Goal: Transaction & Acquisition: Subscribe to service/newsletter

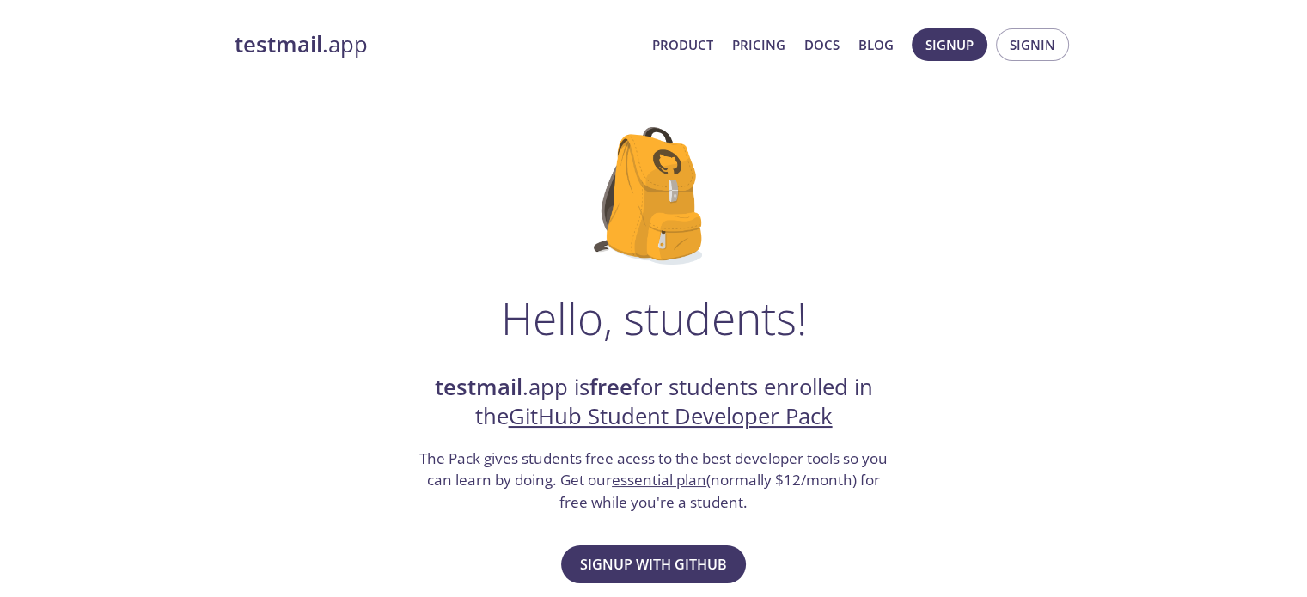
click at [663, 558] on span "Signup with GitHub" at bounding box center [653, 565] width 147 height 24
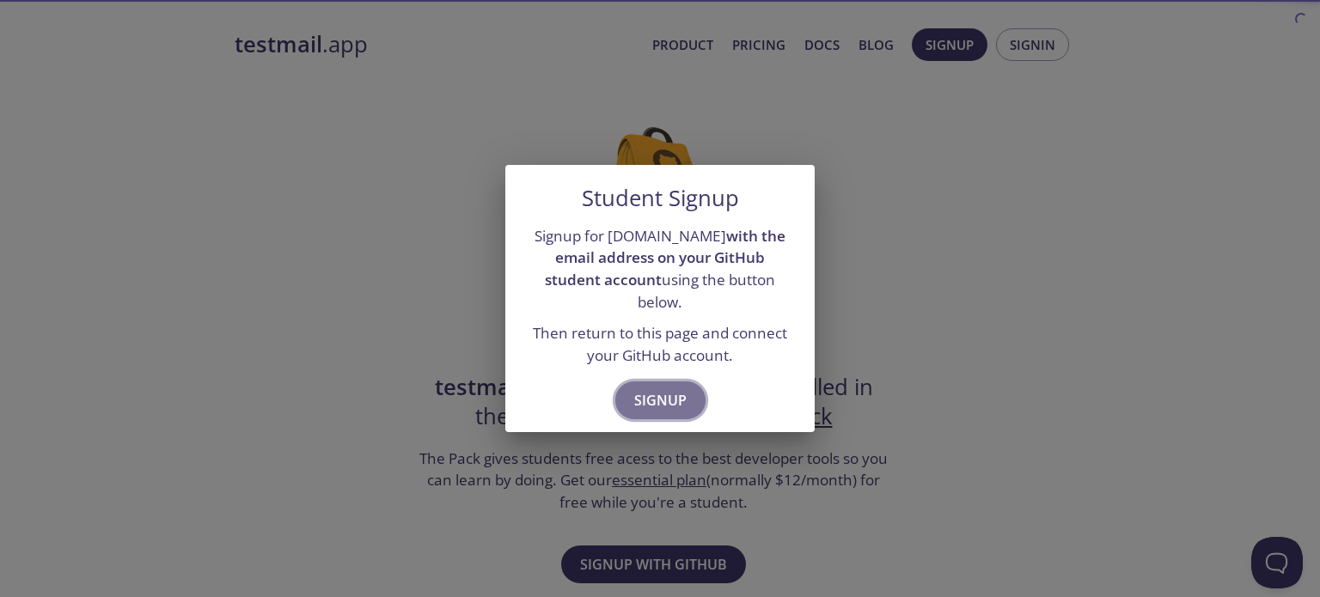
click at [687, 389] on button "Signup" at bounding box center [660, 401] width 90 height 38
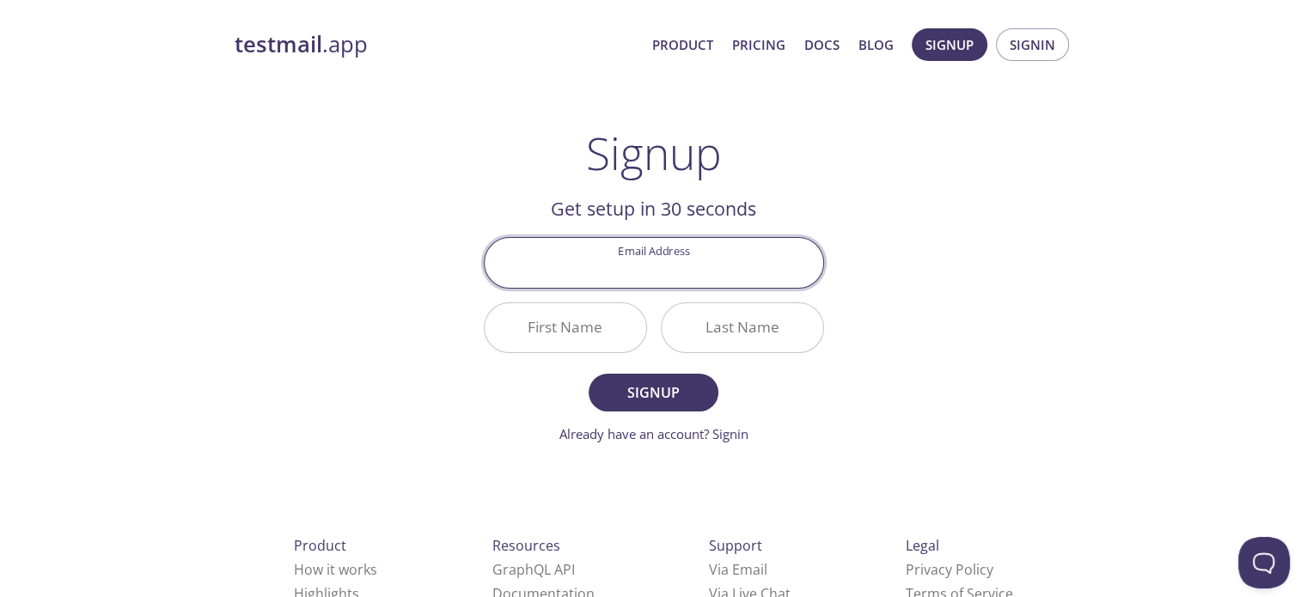
click at [698, 271] on input "Email Address" at bounding box center [654, 262] width 339 height 49
type input "[EMAIL_ADDRESS][DOMAIN_NAME]"
click at [760, 264] on input "[EMAIL_ADDRESS][DOMAIN_NAME]" at bounding box center [654, 262] width 339 height 49
click at [789, 254] on input "[EMAIL_ADDRESS][DOMAIN_NAME]" at bounding box center [654, 262] width 339 height 49
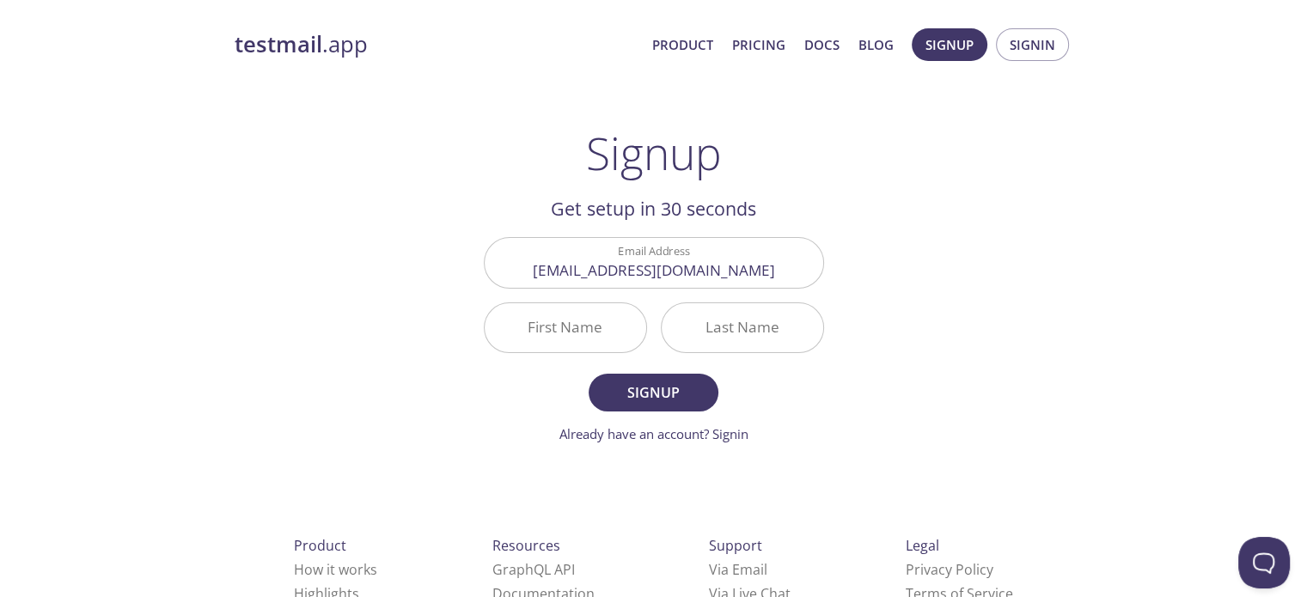
drag, startPoint x: 897, startPoint y: 183, endPoint x: 808, endPoint y: 252, distance: 112.8
click at [892, 187] on div "testmail .app Product Pricing Docs Blog Signup Signin Signup Get setup in 30 se…" at bounding box center [654, 411] width 880 height 789
click at [600, 333] on input "First Name" at bounding box center [566, 327] width 162 height 49
type input "[PERSON_NAME]"
click at [730, 329] on input "Last Name" at bounding box center [743, 327] width 162 height 49
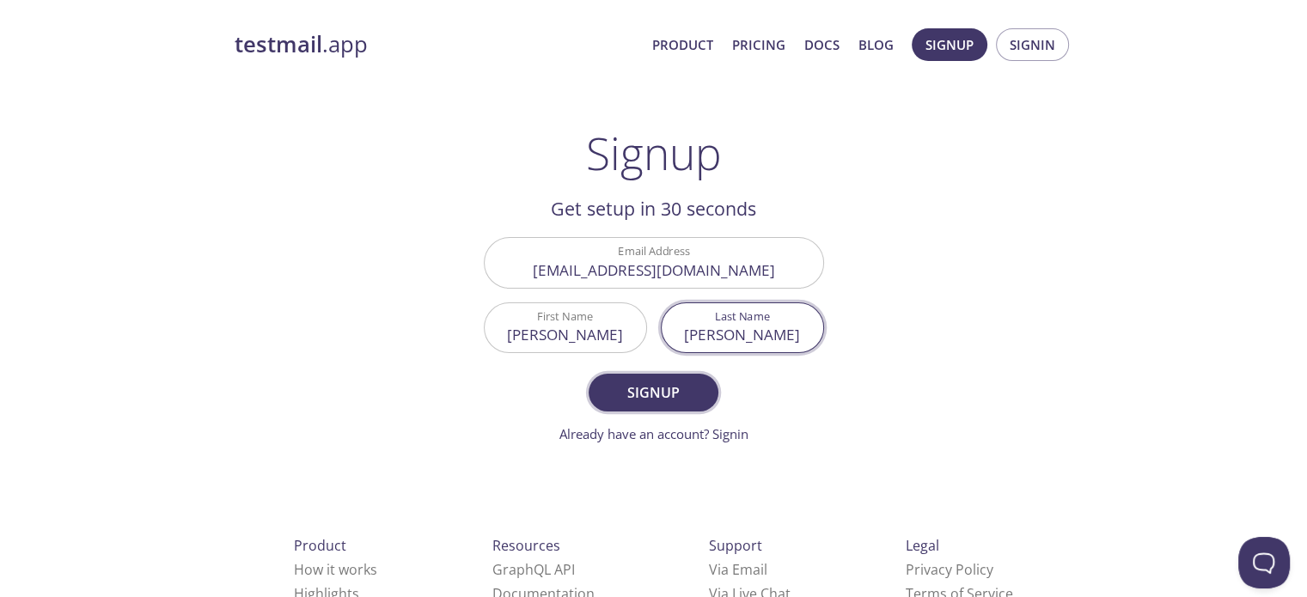
type input "[PERSON_NAME]"
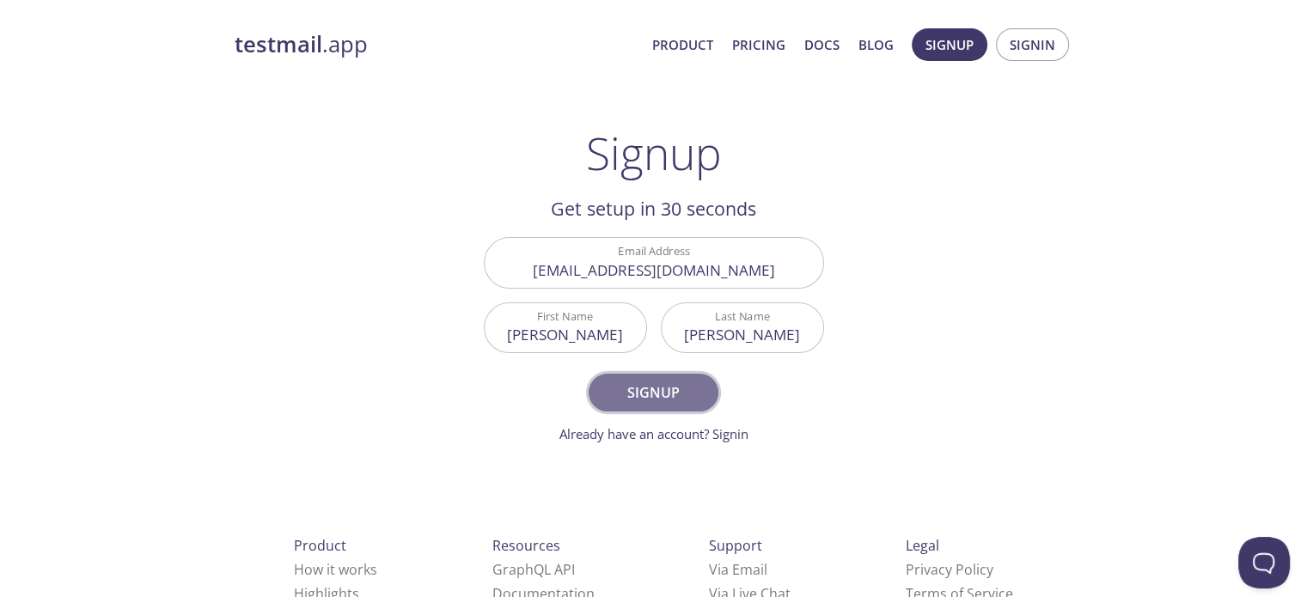
click at [676, 388] on span "Signup" at bounding box center [653, 393] width 91 height 24
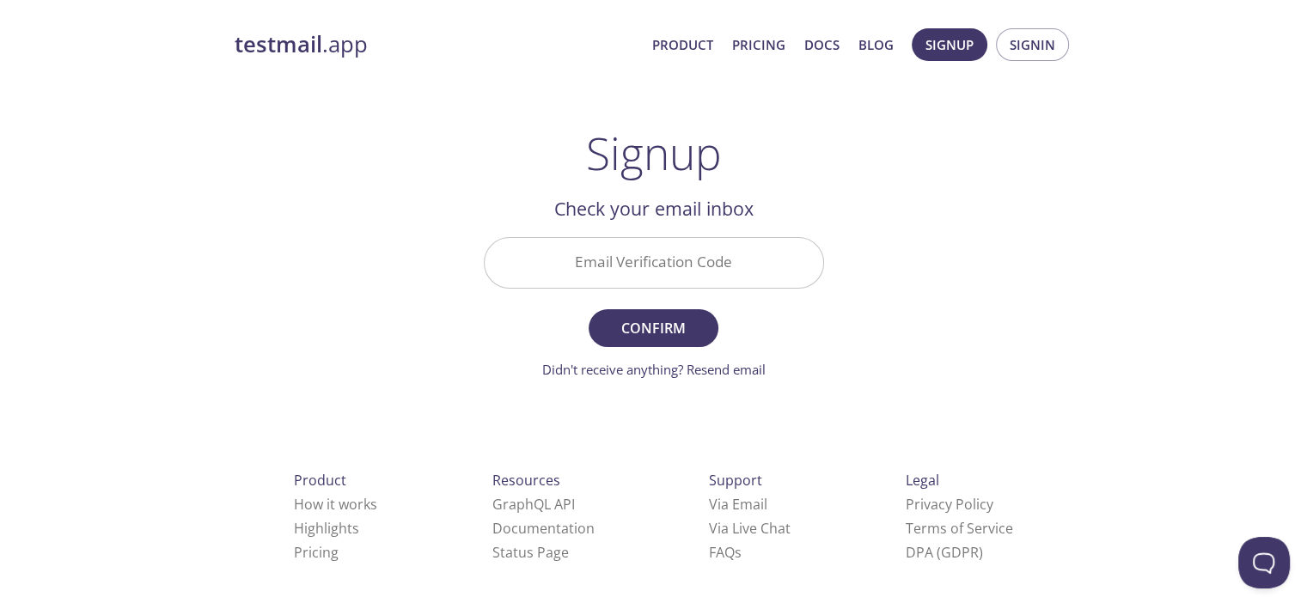
click at [653, 269] on input "Email Verification Code" at bounding box center [654, 262] width 339 height 49
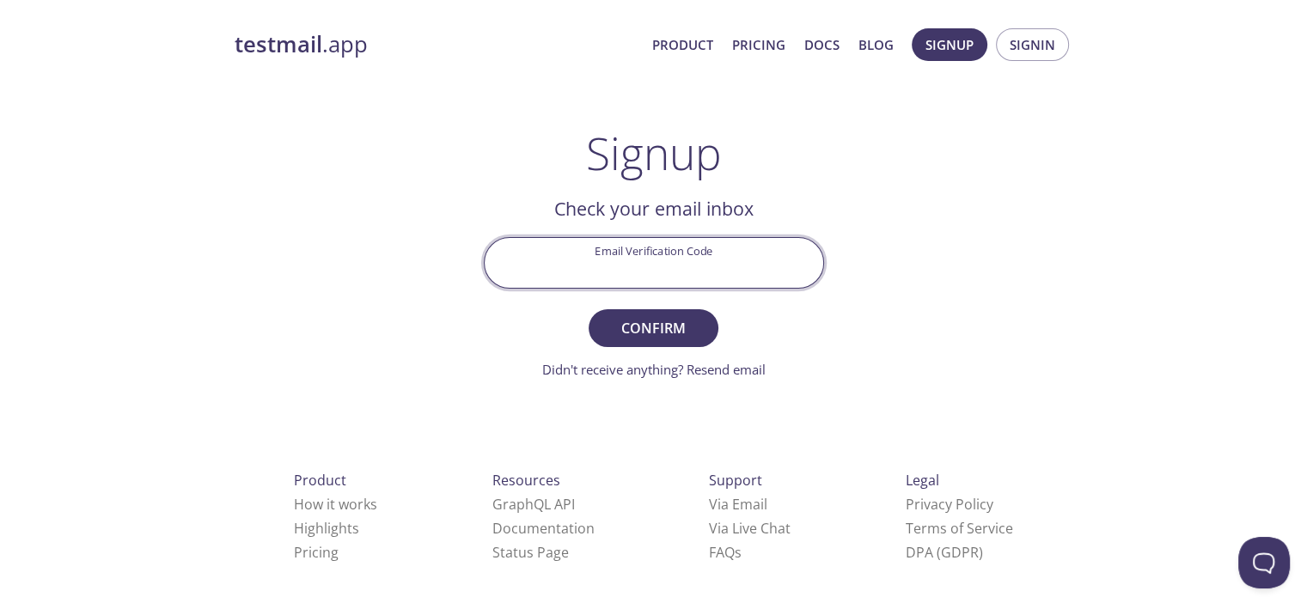
paste input "PMQ9EB1"
type input "PMQ9EB1"
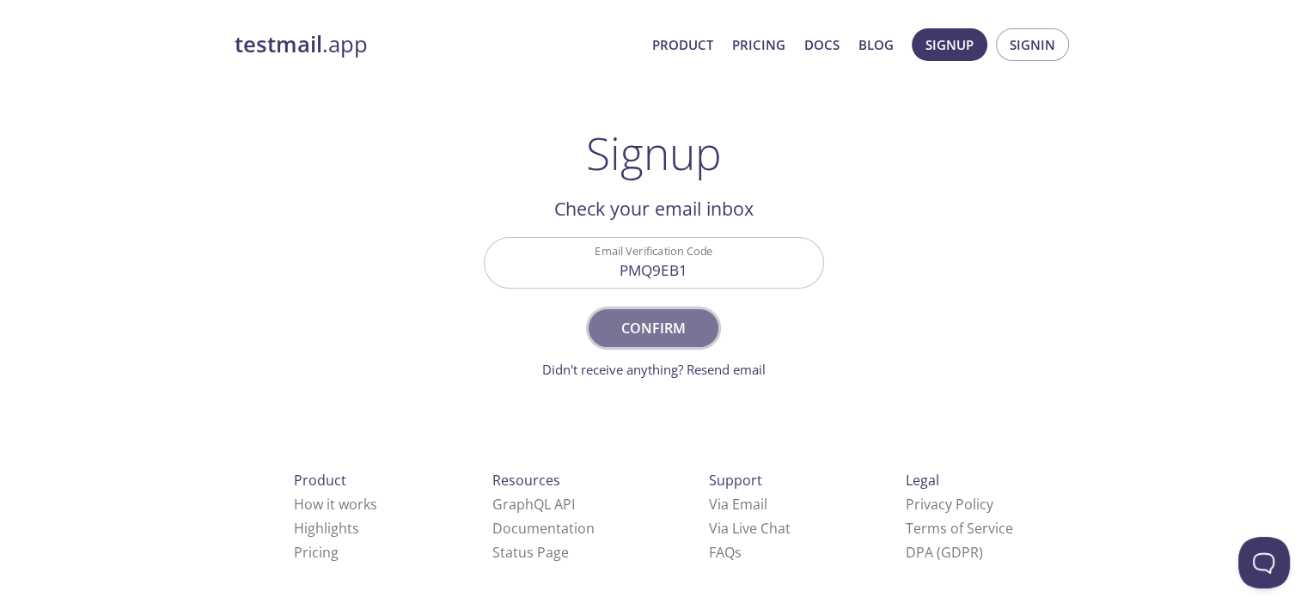
click at [675, 331] on span "Confirm" at bounding box center [653, 328] width 91 height 24
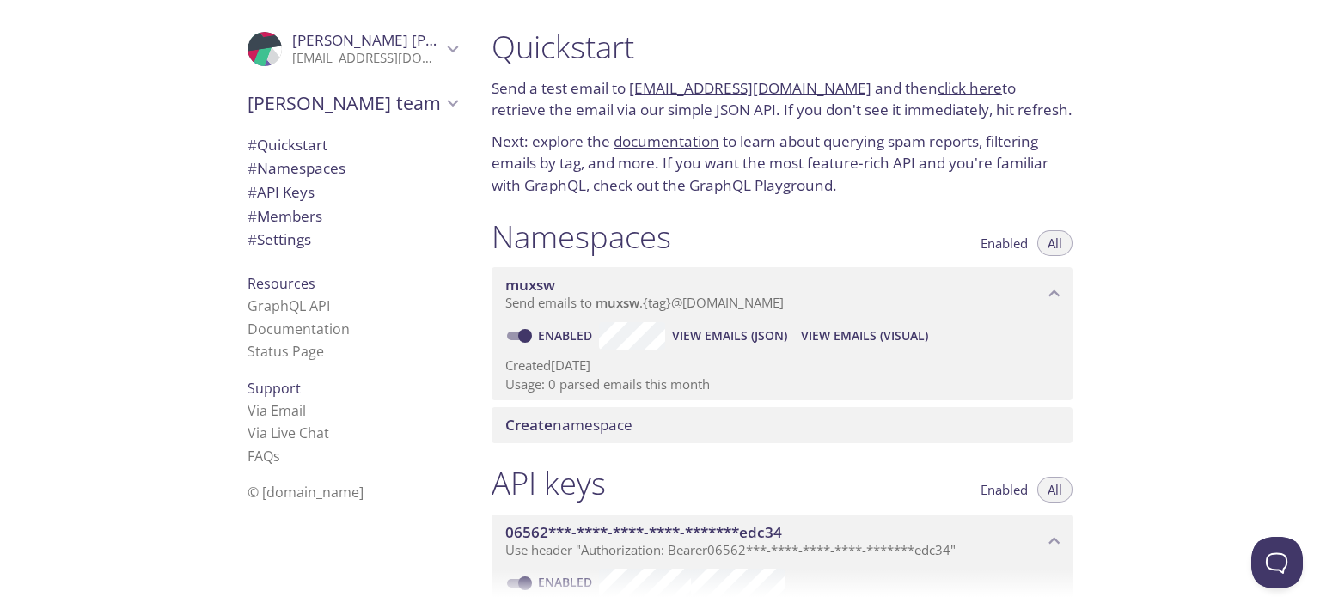
click at [943, 157] on p "Next: explore the documentation to learn about querying spam reports, filtering…" at bounding box center [782, 164] width 581 height 66
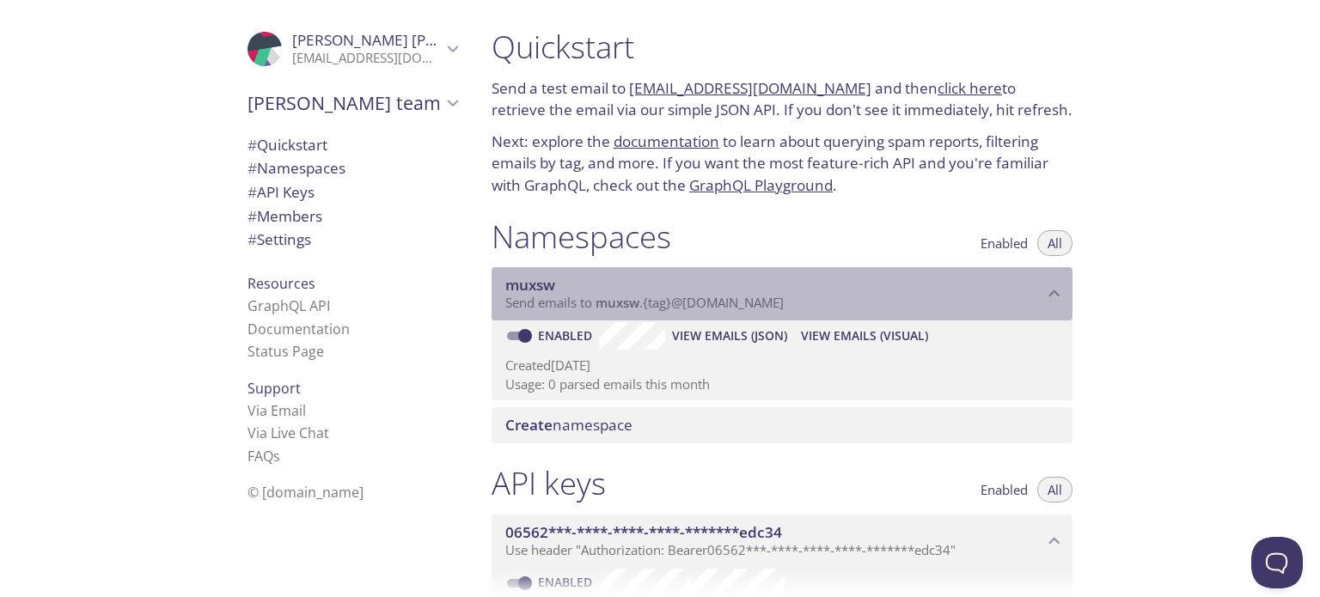
click at [768, 296] on span "Send emails to muxsw . {tag} @[DOMAIN_NAME]" at bounding box center [644, 302] width 278 height 17
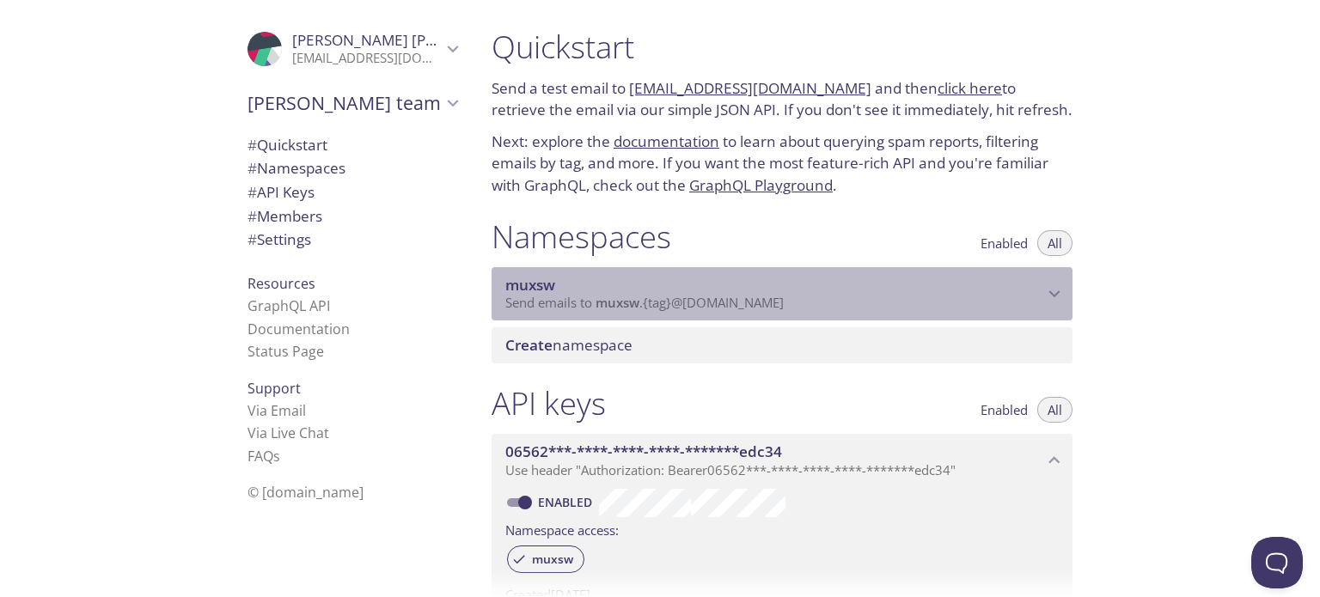
click at [757, 296] on span "Send emails to muxsw . {tag} @[DOMAIN_NAME]" at bounding box center [644, 302] width 278 height 17
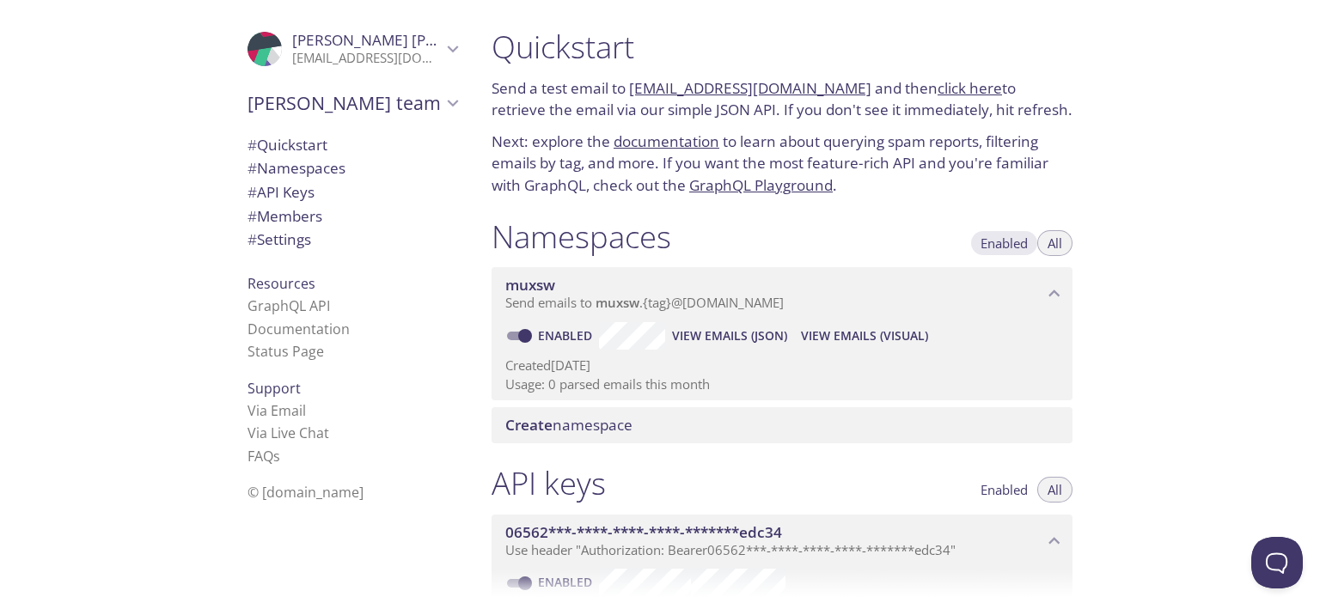
click at [1006, 243] on span "Enabled" at bounding box center [1004, 243] width 47 height 0
click at [1069, 238] on button "All" at bounding box center [1054, 243] width 35 height 26
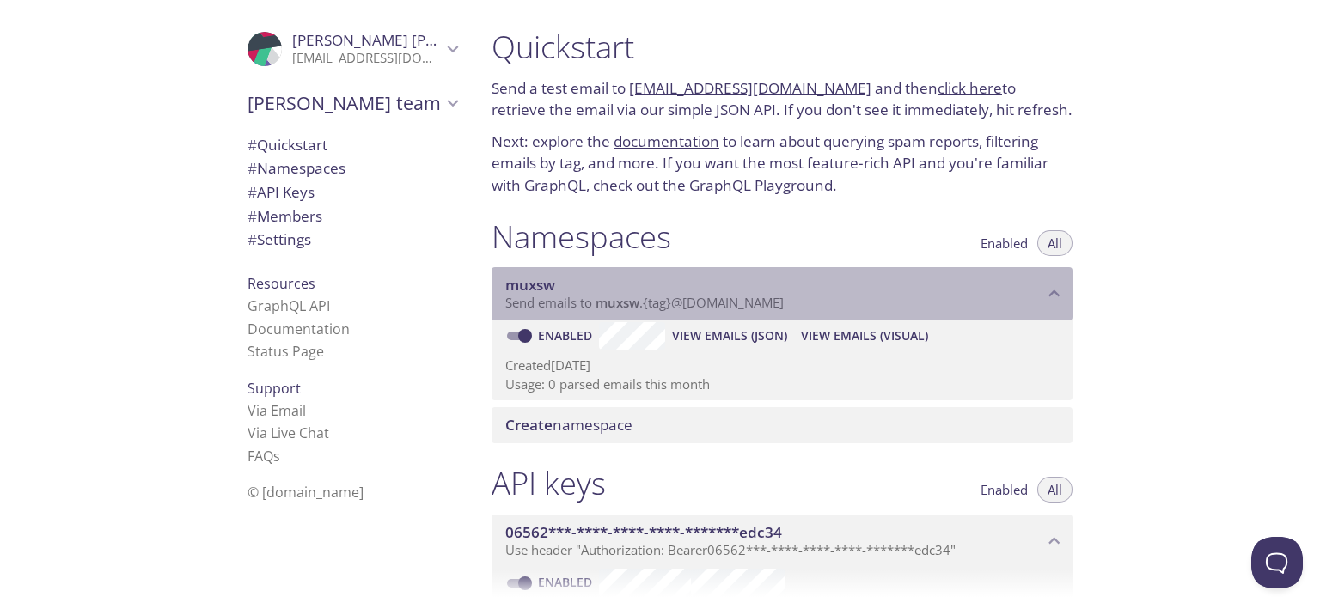
click at [641, 300] on span "Send emails to muxsw . {tag} @[DOMAIN_NAME]" at bounding box center [644, 302] width 278 height 17
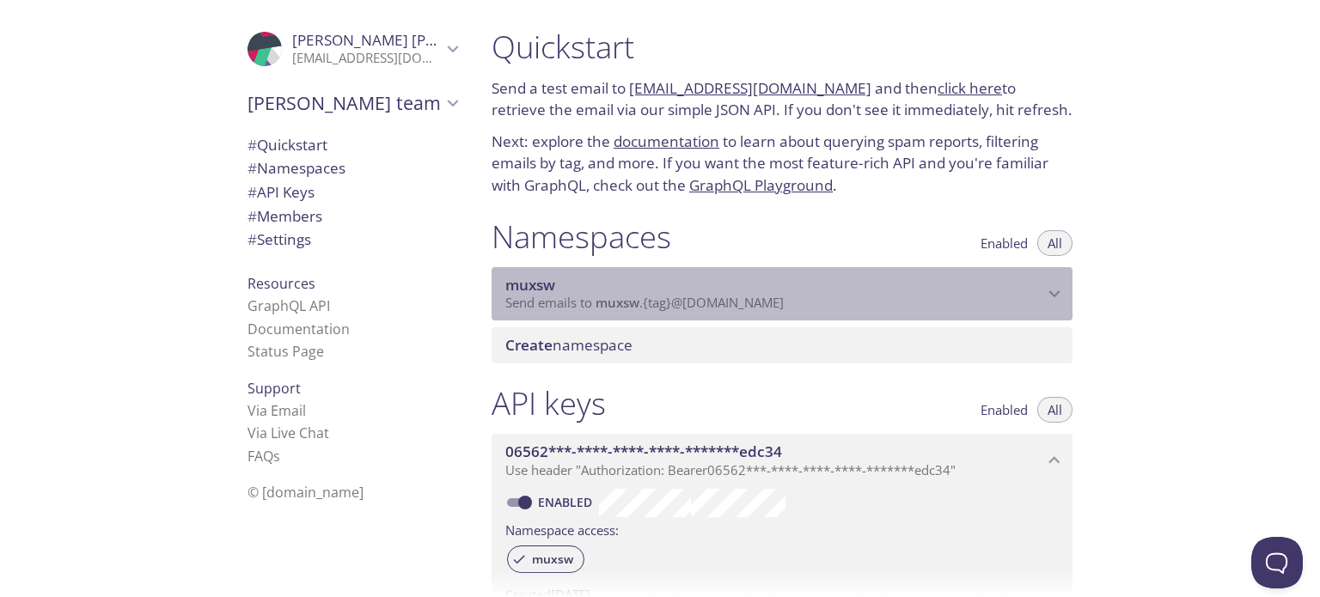
click at [643, 299] on span "Send emails to muxsw . {tag} @[DOMAIN_NAME]" at bounding box center [644, 302] width 278 height 17
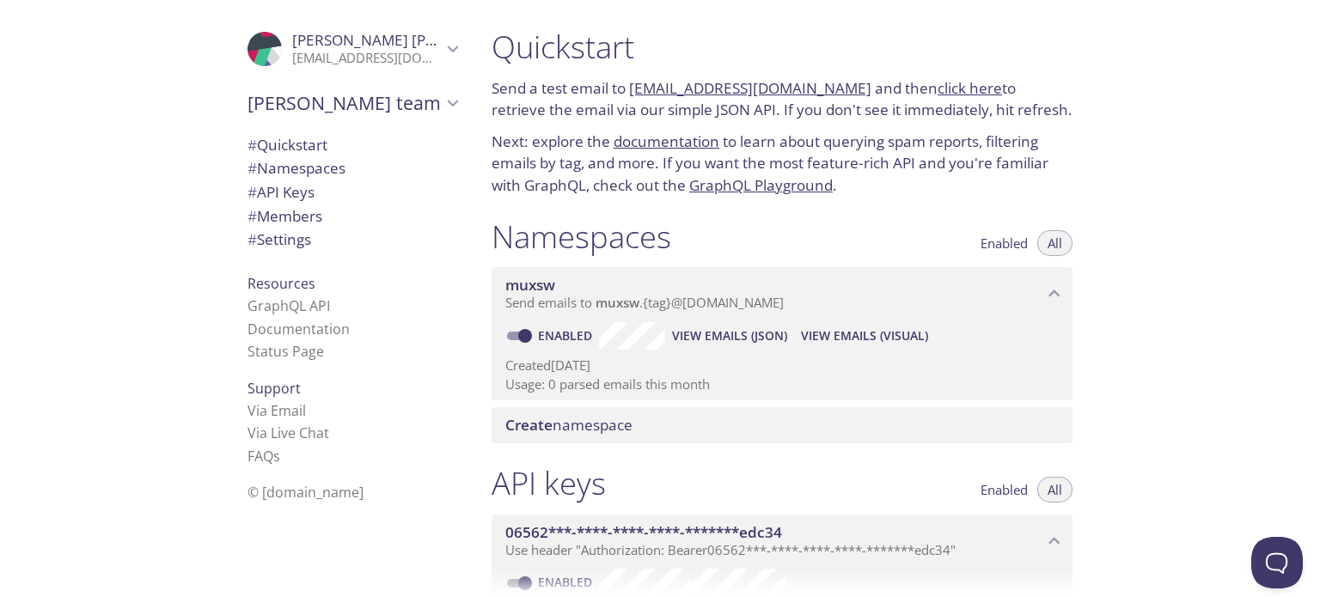
click at [565, 431] on span "Create namespace" at bounding box center [568, 425] width 127 height 20
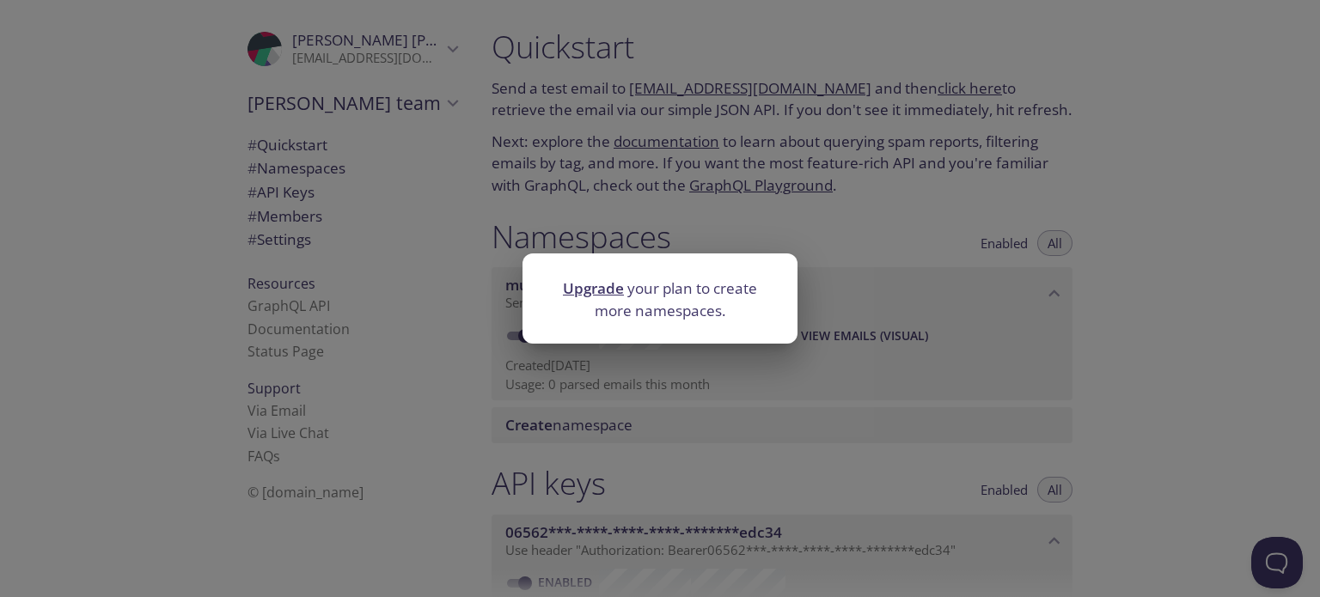
click at [827, 216] on div "Upgrade your plan to create more namespaces." at bounding box center [660, 298] width 1320 height 597
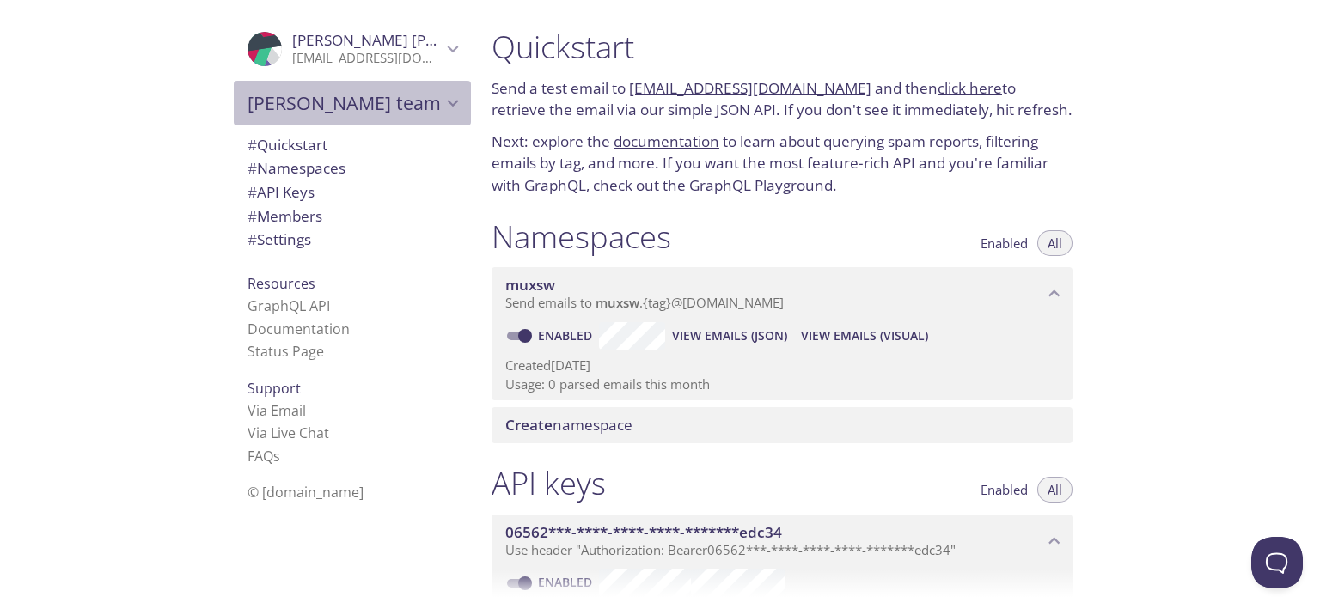
click at [406, 109] on span "[PERSON_NAME] team" at bounding box center [344, 103] width 194 height 24
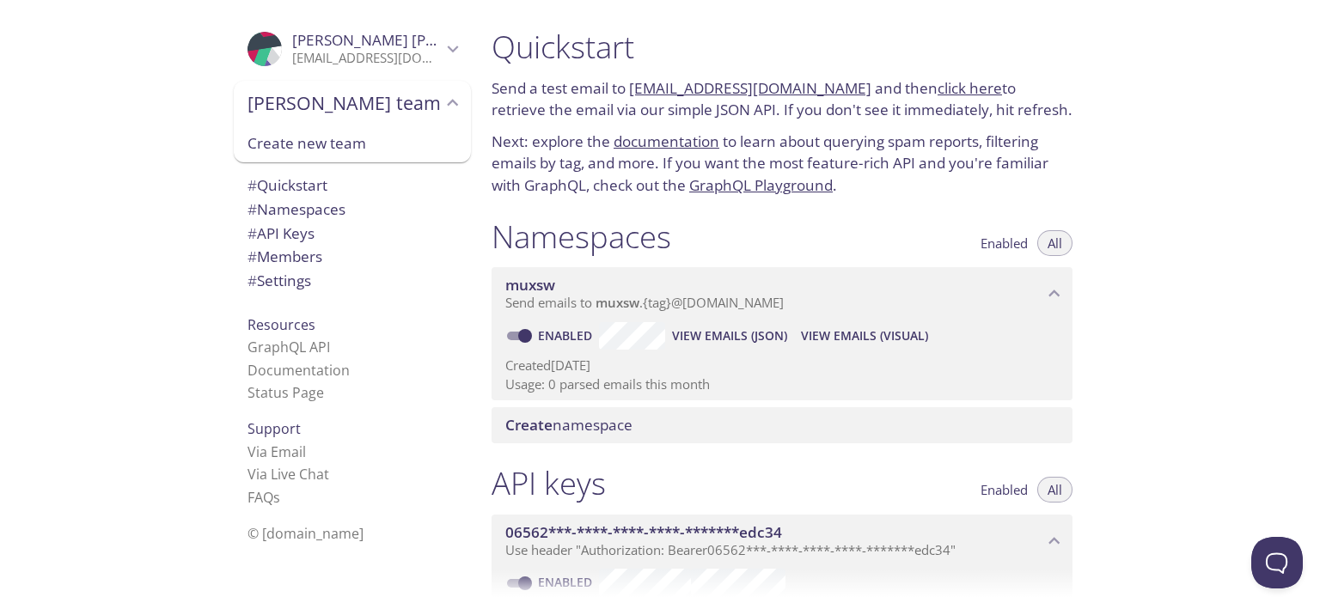
click at [396, 98] on span "[PERSON_NAME] team" at bounding box center [344, 103] width 194 height 24
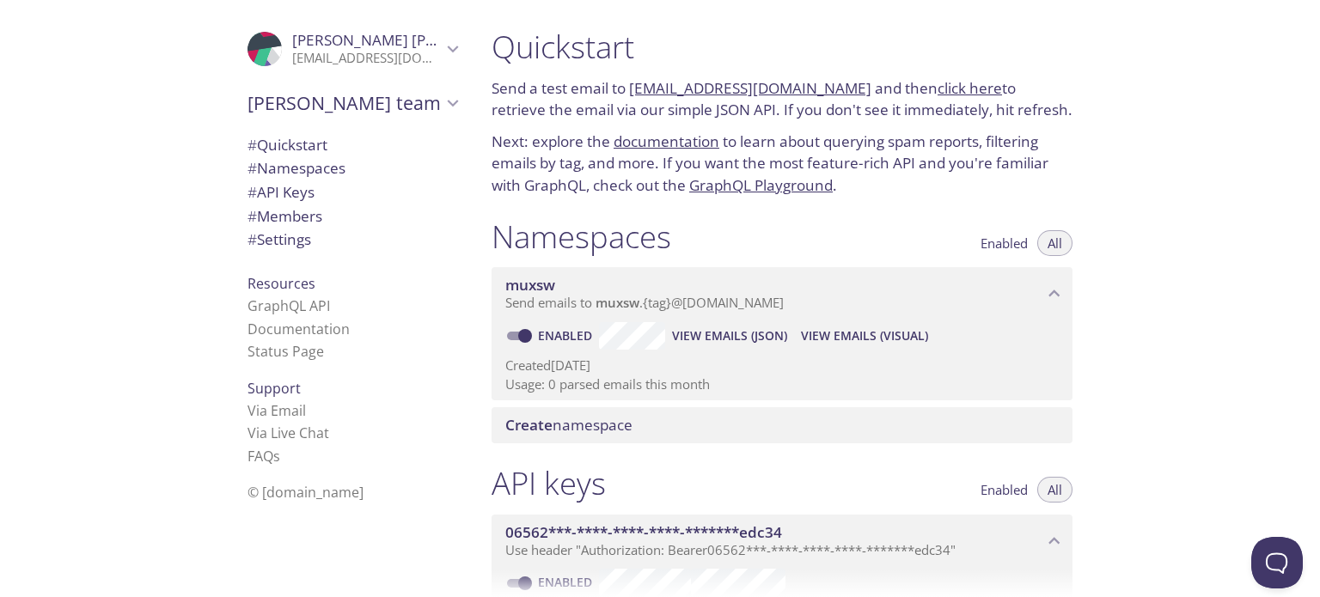
click at [393, 60] on p "[EMAIL_ADDRESS][DOMAIN_NAME]" at bounding box center [367, 58] width 150 height 17
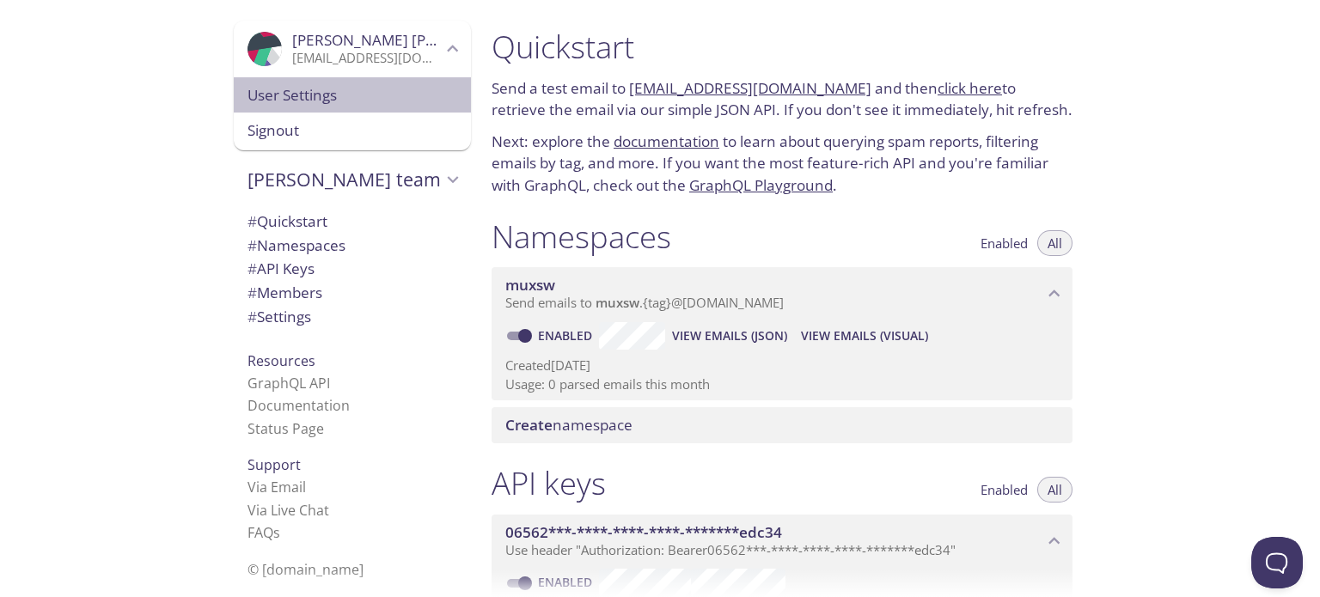
click at [315, 86] on span "User Settings" at bounding box center [352, 95] width 210 height 22
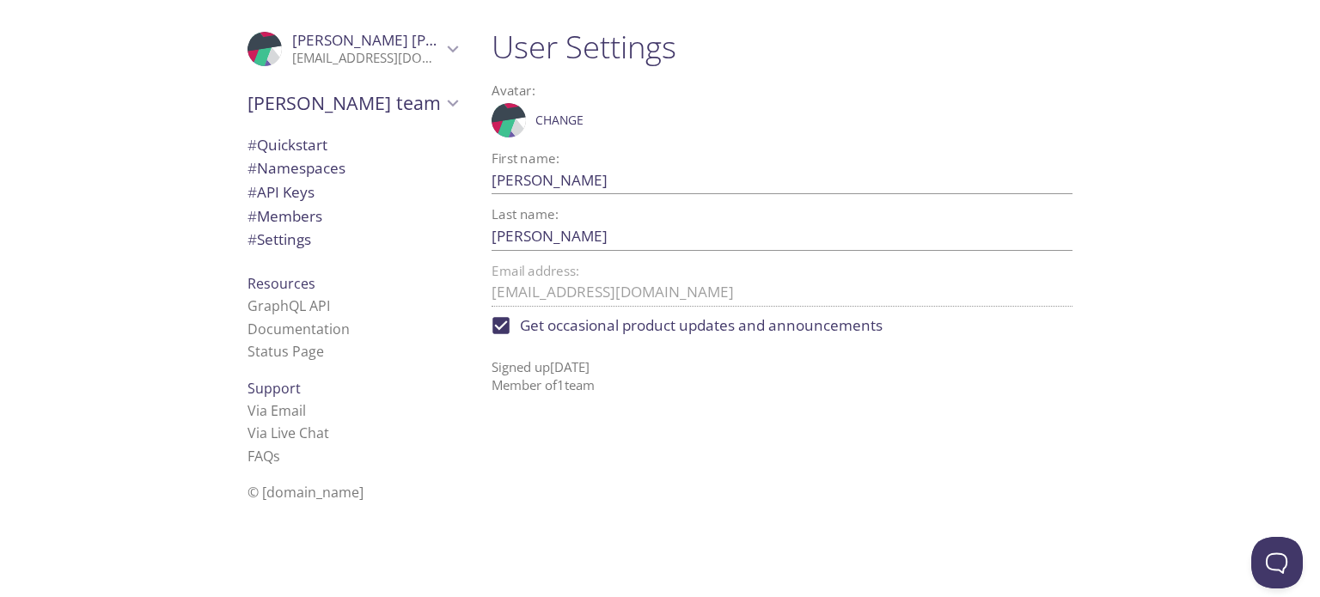
click at [334, 95] on span "[PERSON_NAME] team" at bounding box center [344, 103] width 194 height 24
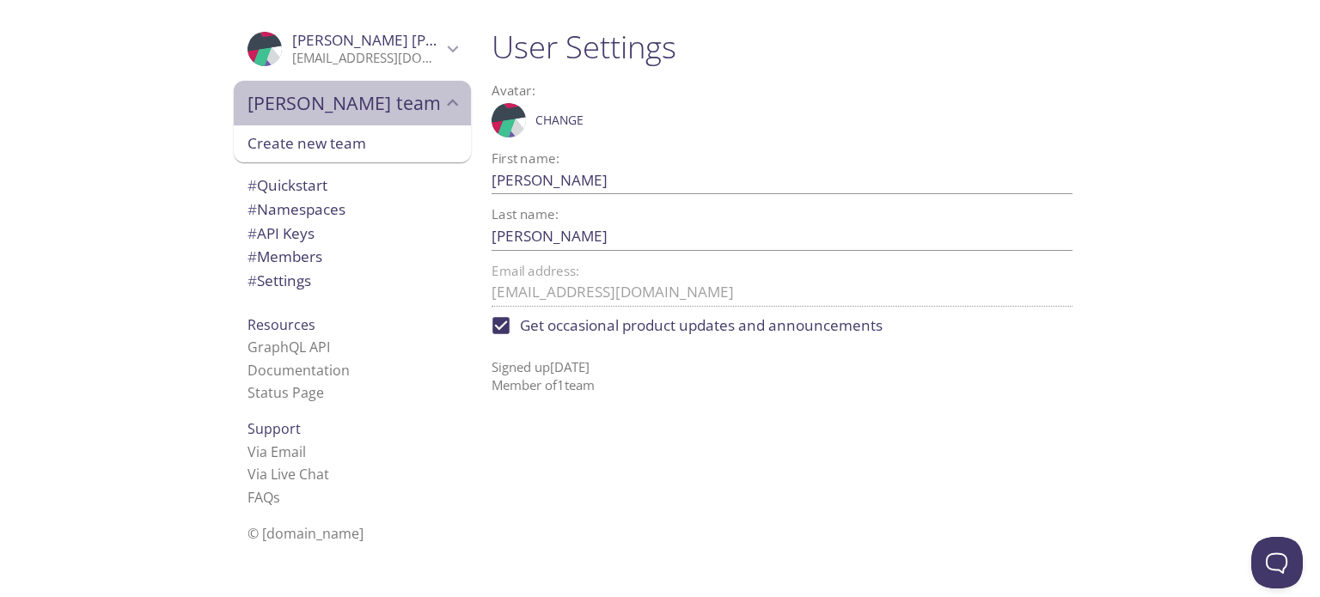
click at [321, 98] on span "[PERSON_NAME] team" at bounding box center [344, 103] width 194 height 24
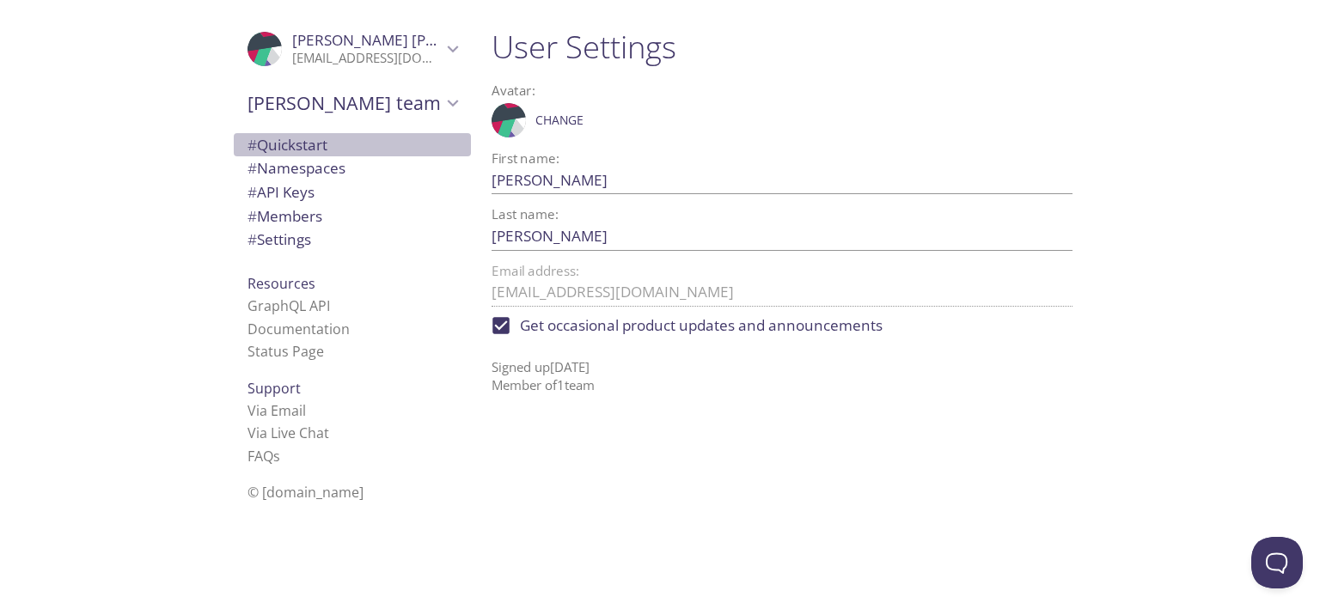
click at [292, 140] on span "# Quickstart" at bounding box center [287, 145] width 80 height 20
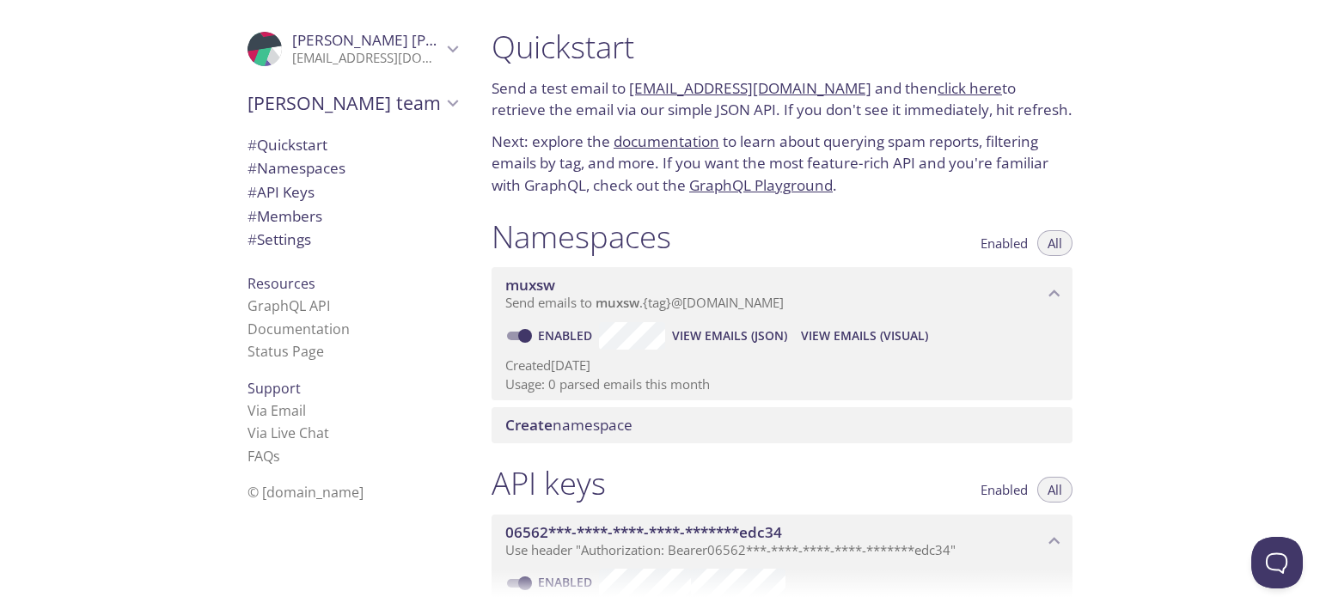
drag, startPoint x: 629, startPoint y: 85, endPoint x: 846, endPoint y: 78, distance: 216.7
click at [846, 78] on p "Send a test email to [EMAIL_ADDRESS][DOMAIN_NAME] and then click here to retrie…" at bounding box center [782, 99] width 581 height 44
copy link "[EMAIL_ADDRESS][DOMAIN_NAME]"
click at [967, 87] on link "click here" at bounding box center [970, 88] width 64 height 20
click at [959, 82] on link "click here" at bounding box center [970, 88] width 64 height 20
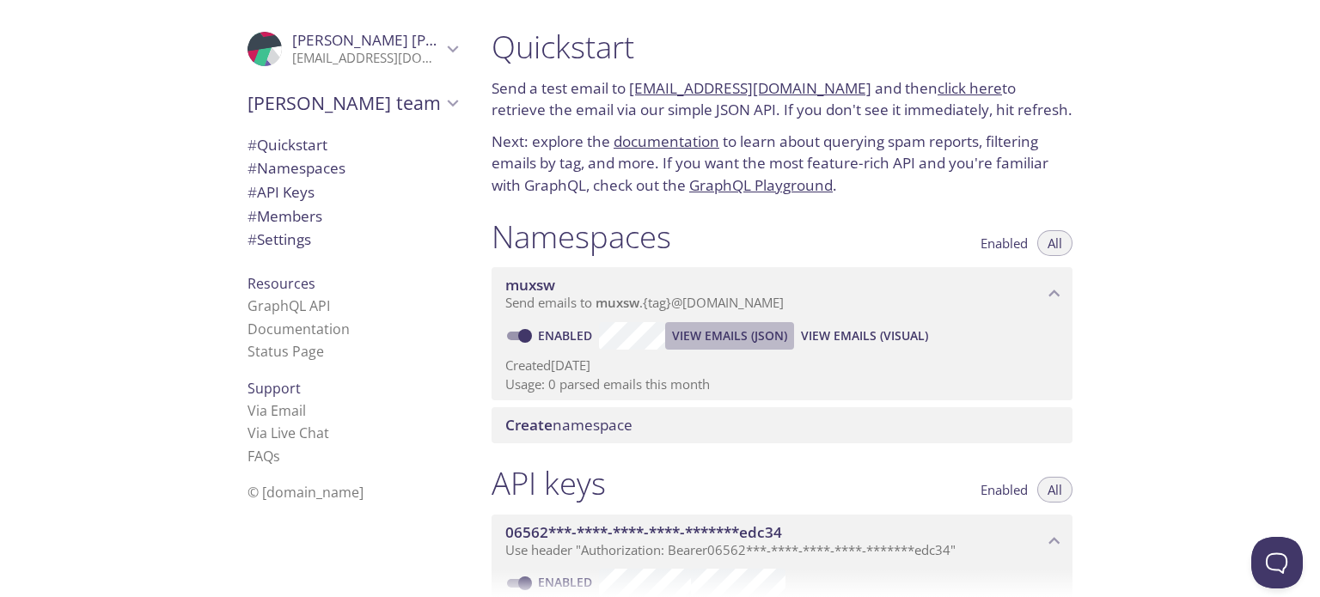
click at [744, 340] on span "View Emails (JSON)" at bounding box center [729, 336] width 115 height 21
click at [828, 119] on p "Send a test email to [EMAIL_ADDRESS][DOMAIN_NAME] and then click here to retrie…" at bounding box center [782, 99] width 581 height 44
click at [955, 89] on link "click here" at bounding box center [970, 88] width 64 height 20
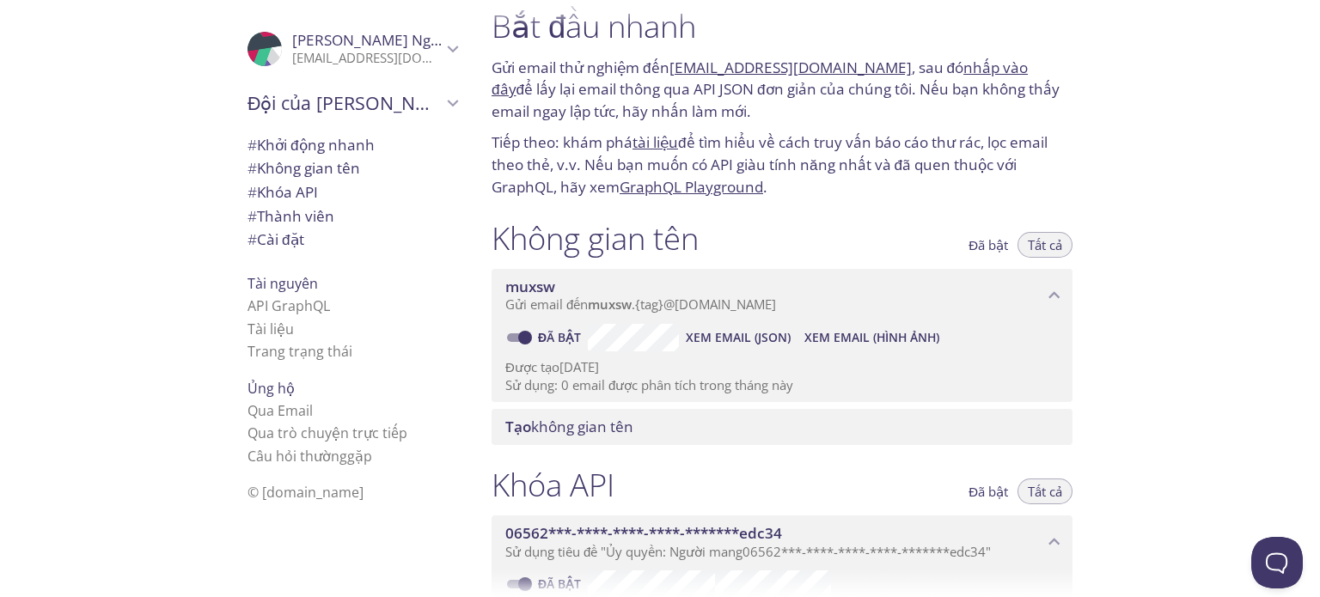
scroll to position [258, 0]
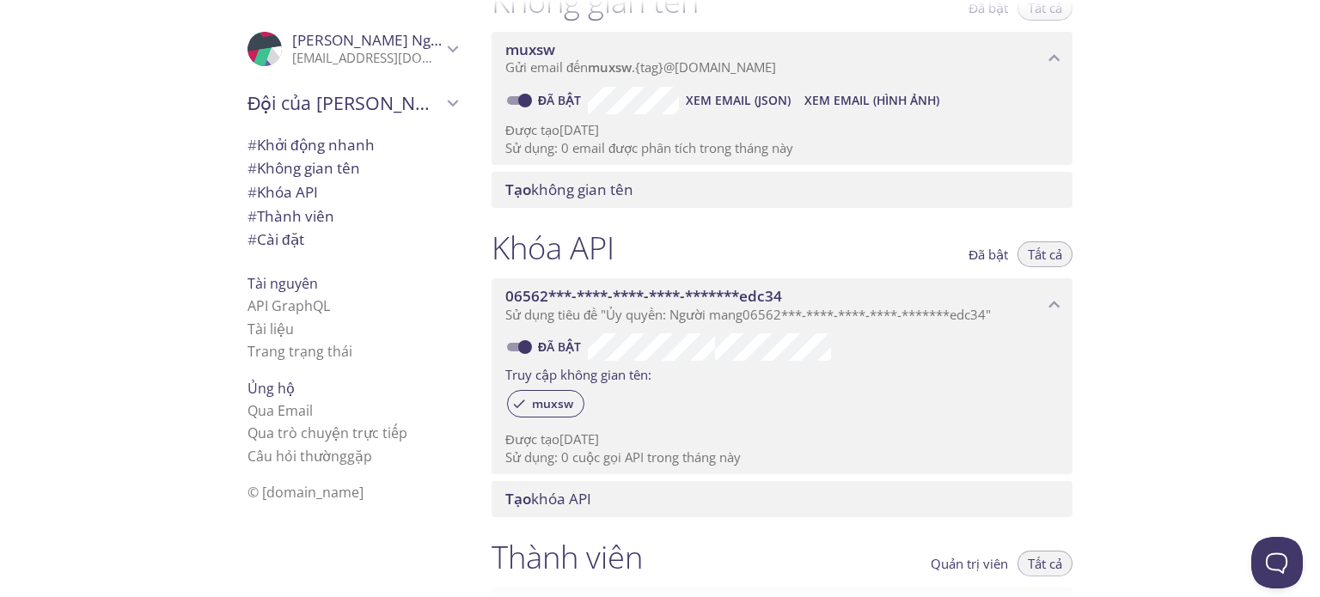
click at [519, 353] on input "Đã bật" at bounding box center [525, 347] width 62 height 21
checkbox input "false"
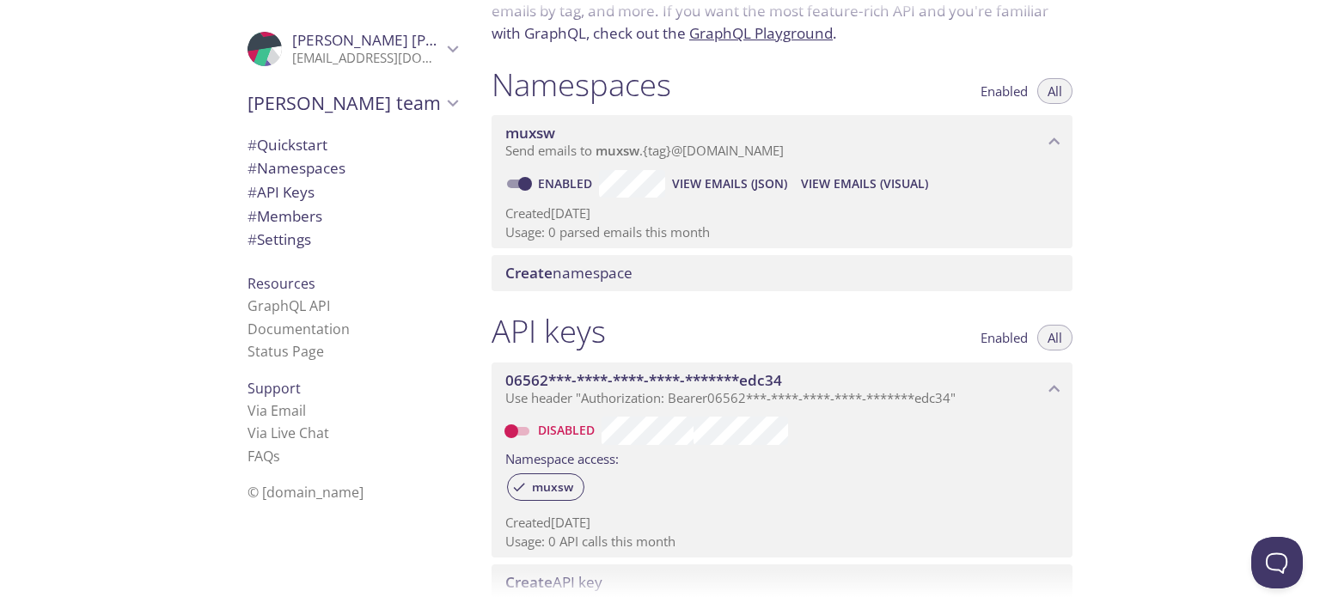
scroll to position [86, 0]
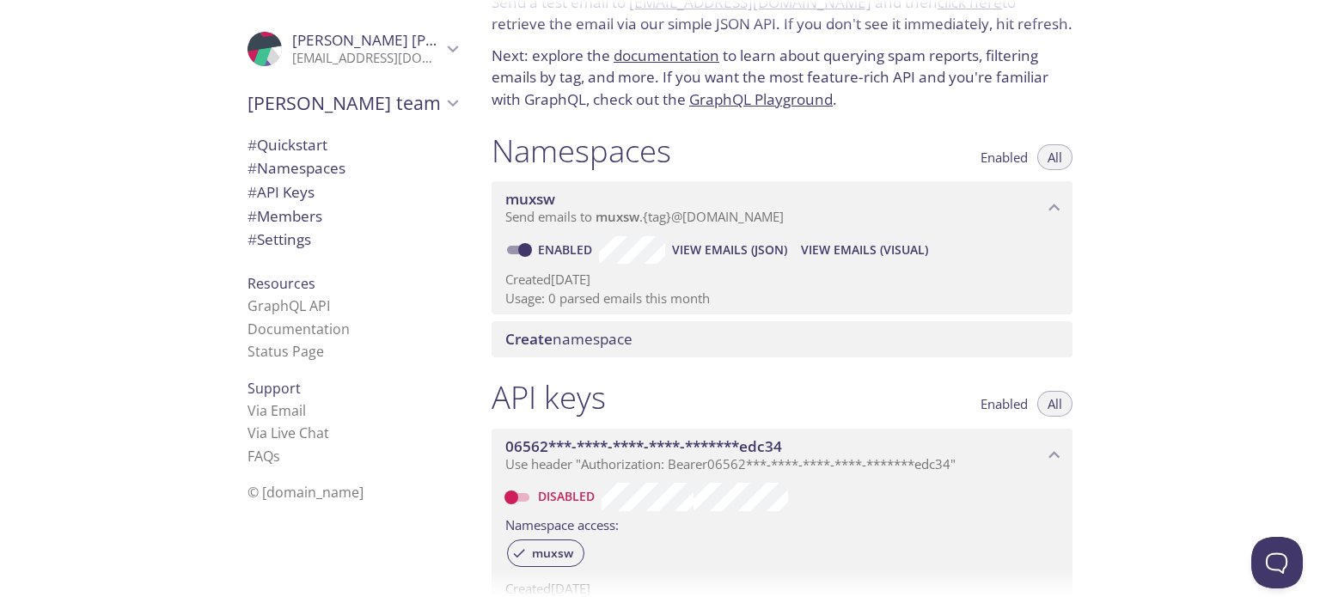
click at [522, 254] on input "Enabled" at bounding box center [525, 250] width 62 height 21
checkbox input "false"
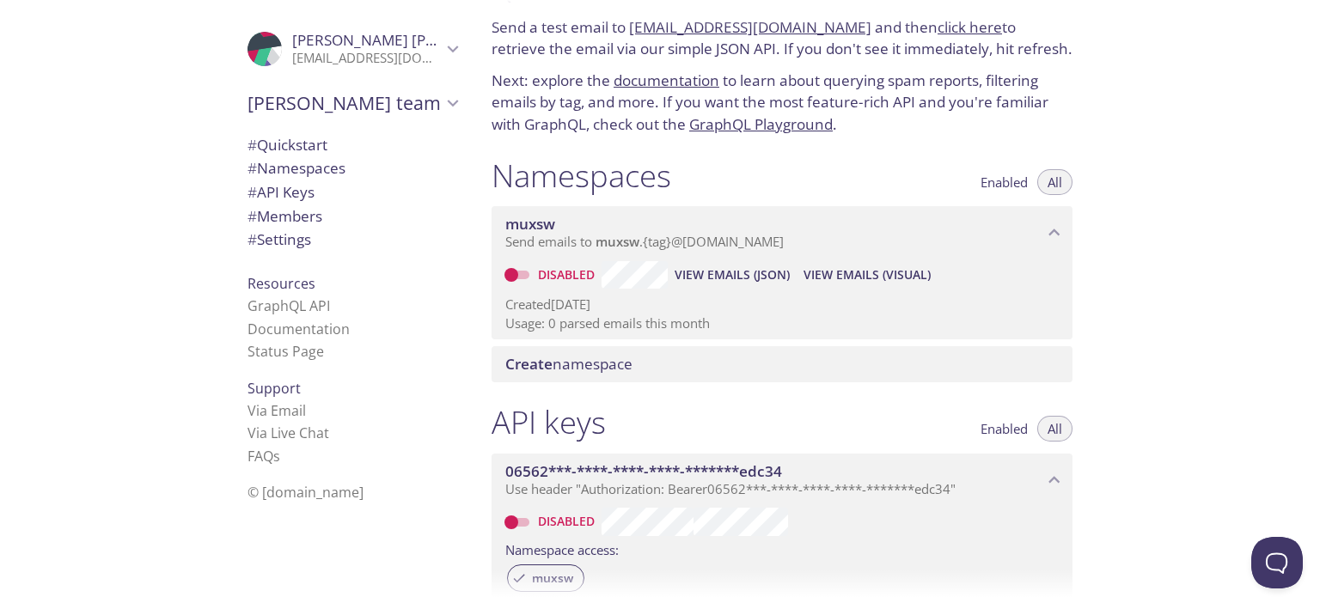
scroll to position [172, 0]
